Goal: Check status: Check status

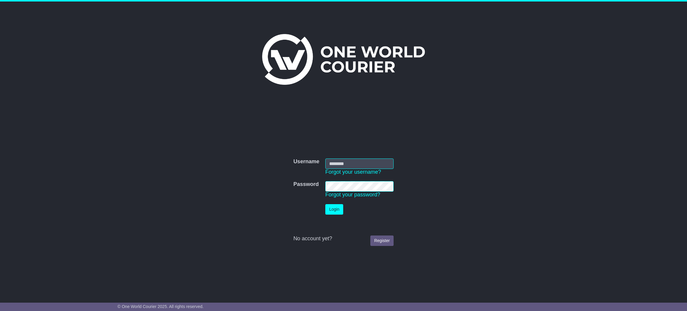
type input "**********"
click at [331, 208] on button "Login" at bounding box center [334, 209] width 18 height 10
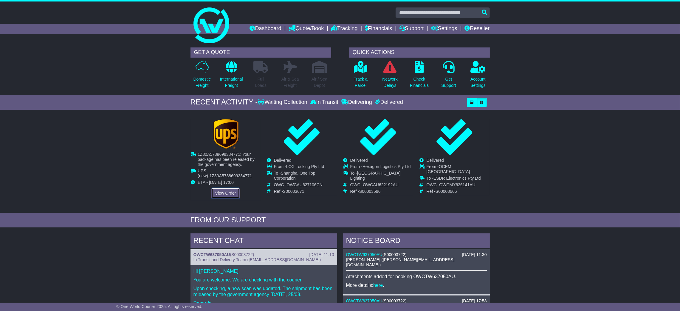
click at [222, 192] on link "View Order" at bounding box center [225, 193] width 29 height 10
